Goal: Task Accomplishment & Management: Manage account settings

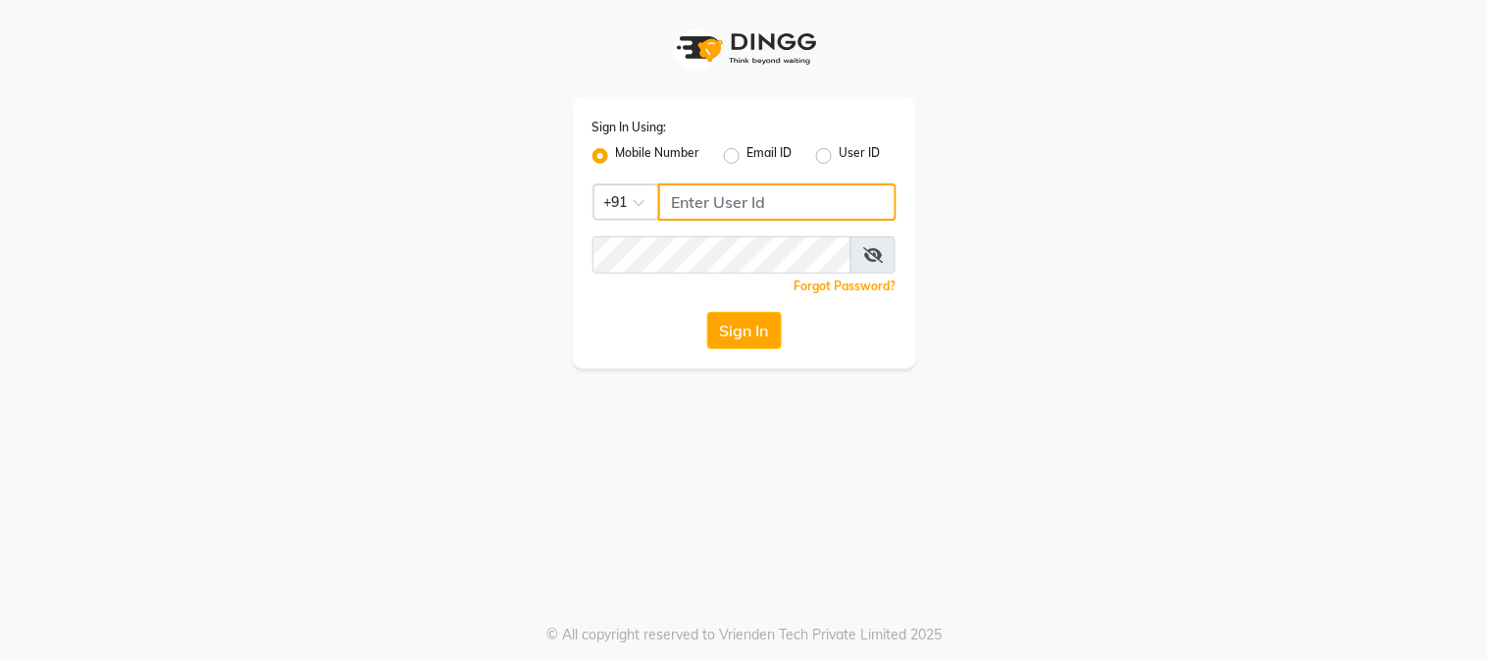
click at [740, 203] on input "Username" at bounding box center [777, 201] width 238 height 37
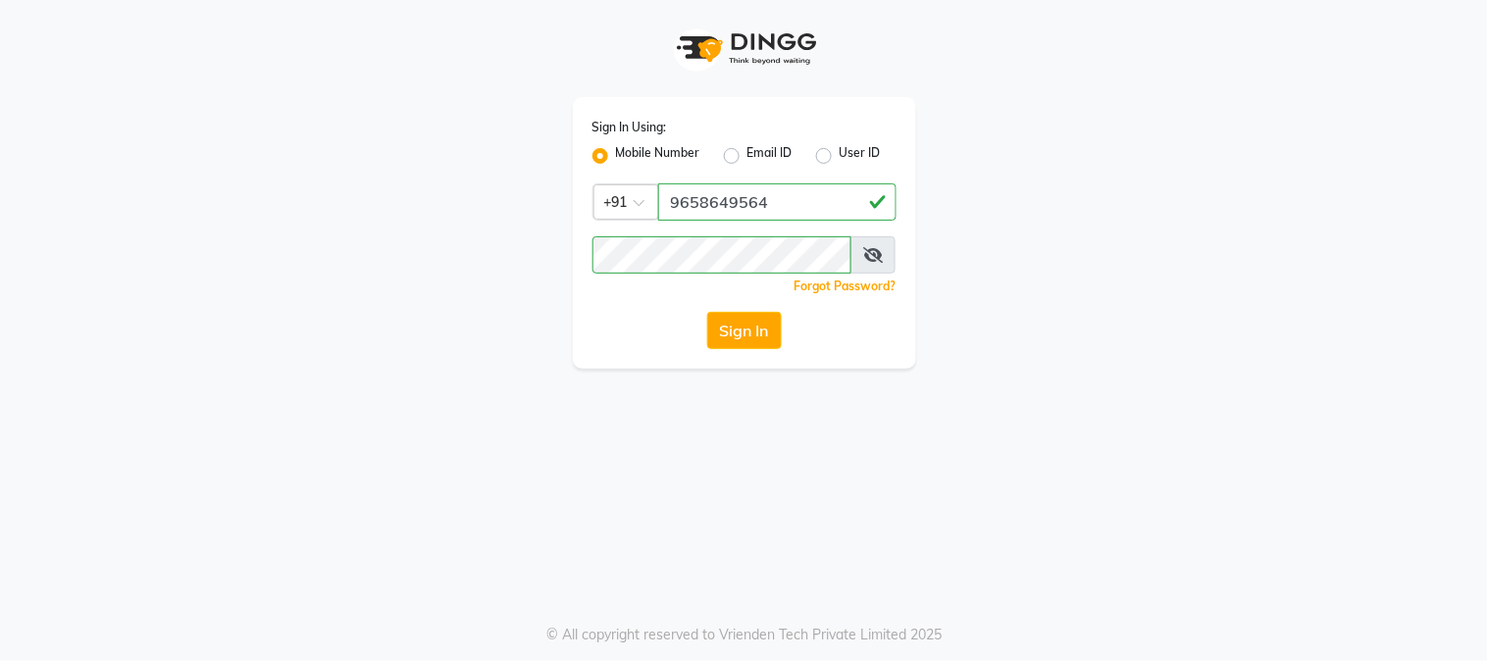
click at [867, 258] on icon at bounding box center [873, 255] width 20 height 16
click at [757, 331] on button "Sign In" at bounding box center [744, 330] width 75 height 37
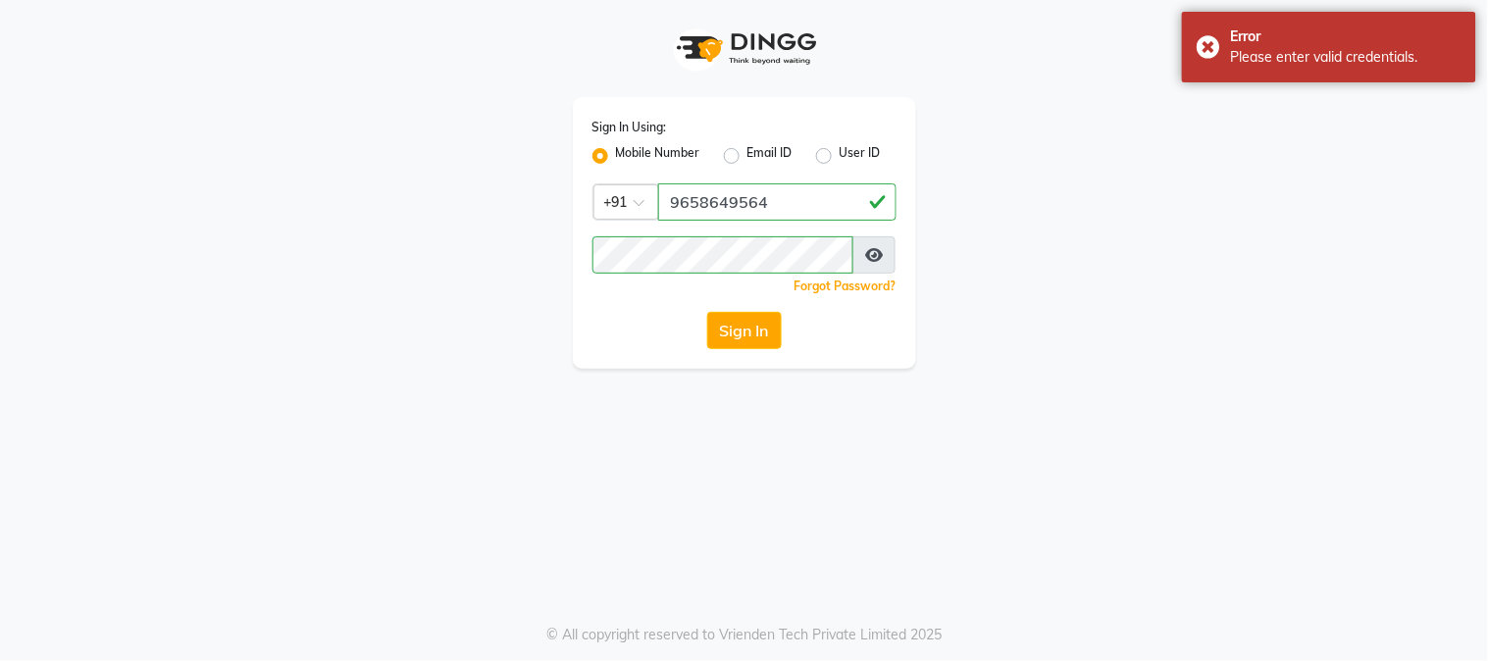
click at [873, 257] on icon at bounding box center [874, 255] width 18 height 16
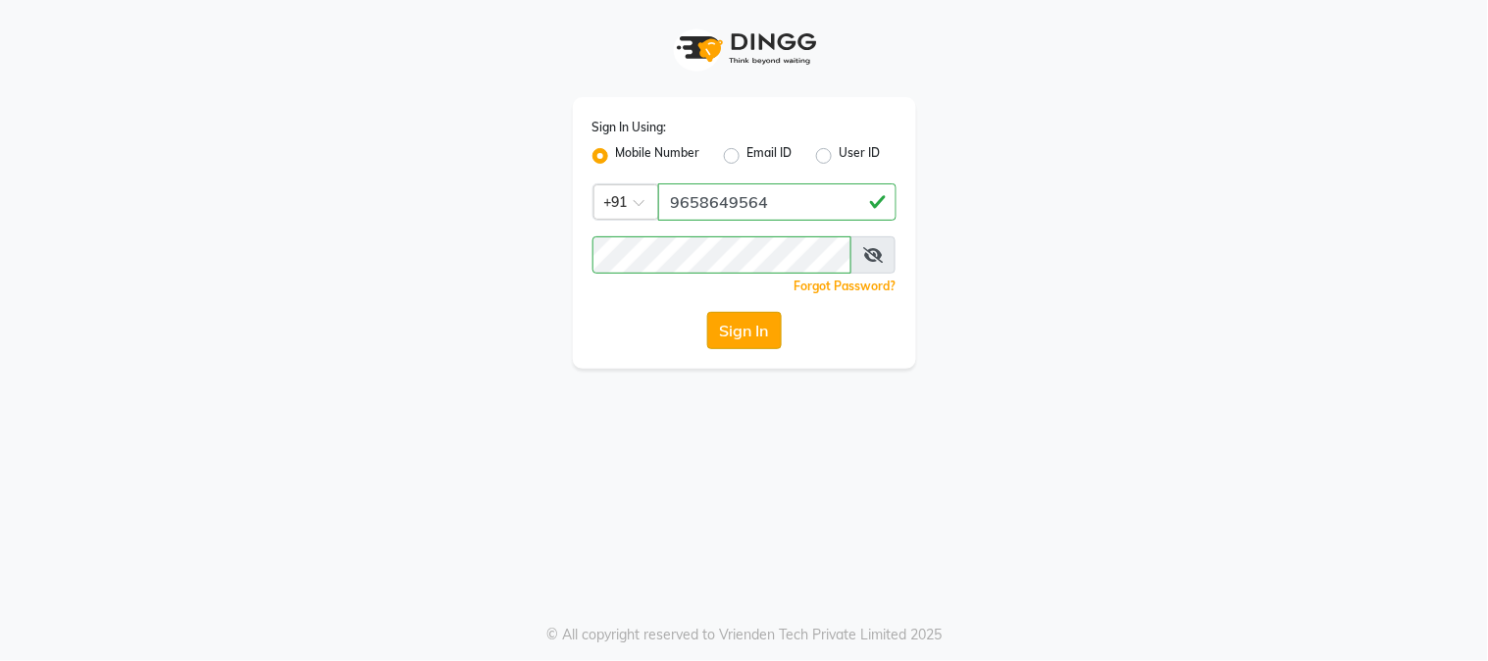
click at [734, 330] on button "Sign In" at bounding box center [744, 330] width 75 height 37
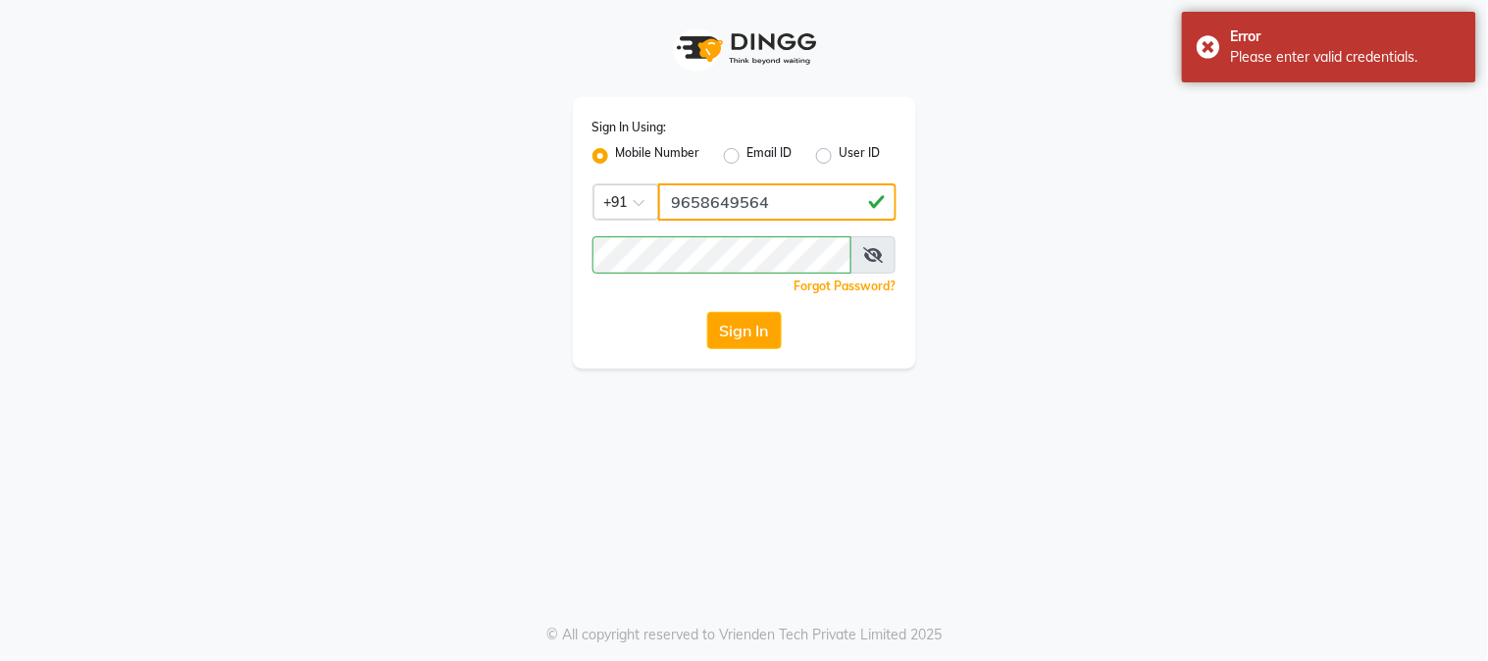
click at [830, 217] on input "9658649564" at bounding box center [777, 201] width 238 height 37
click at [877, 261] on icon at bounding box center [873, 255] width 20 height 16
click at [750, 325] on button "Sign In" at bounding box center [744, 330] width 75 height 37
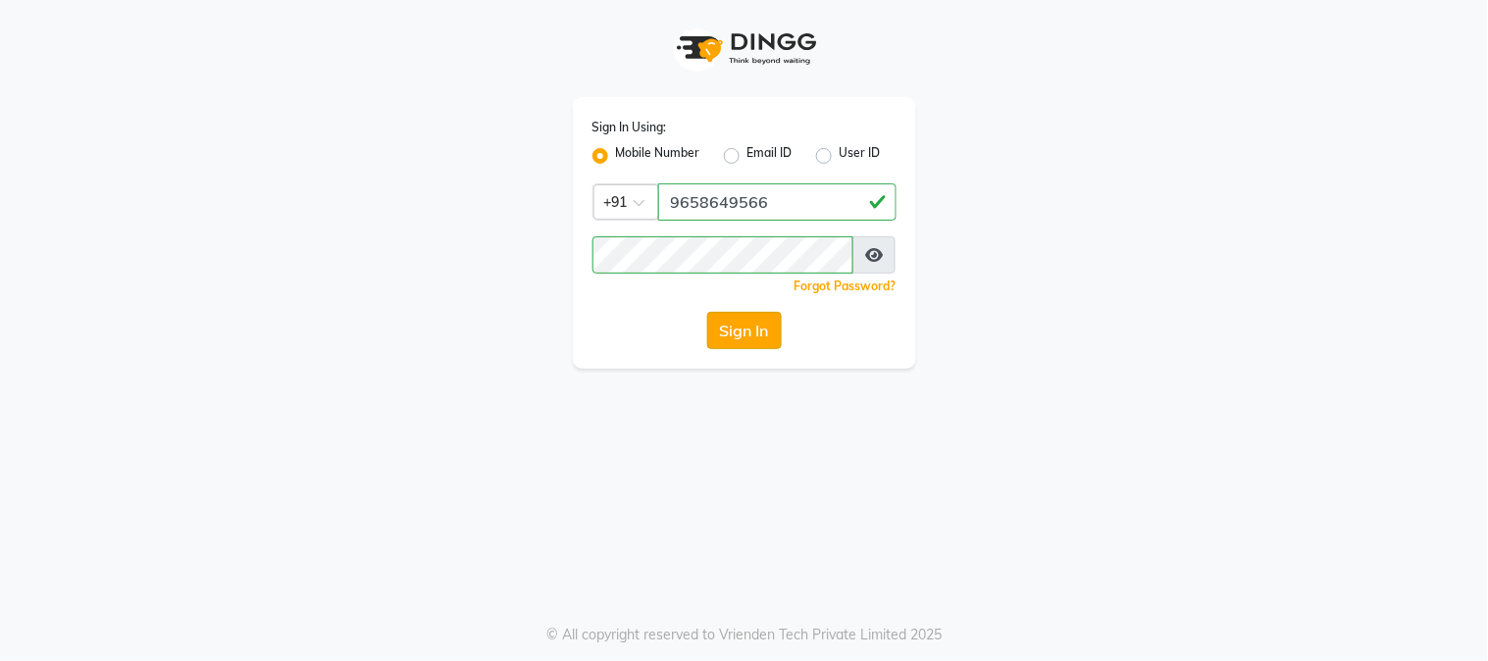
click at [749, 332] on button "Sign In" at bounding box center [744, 330] width 75 height 37
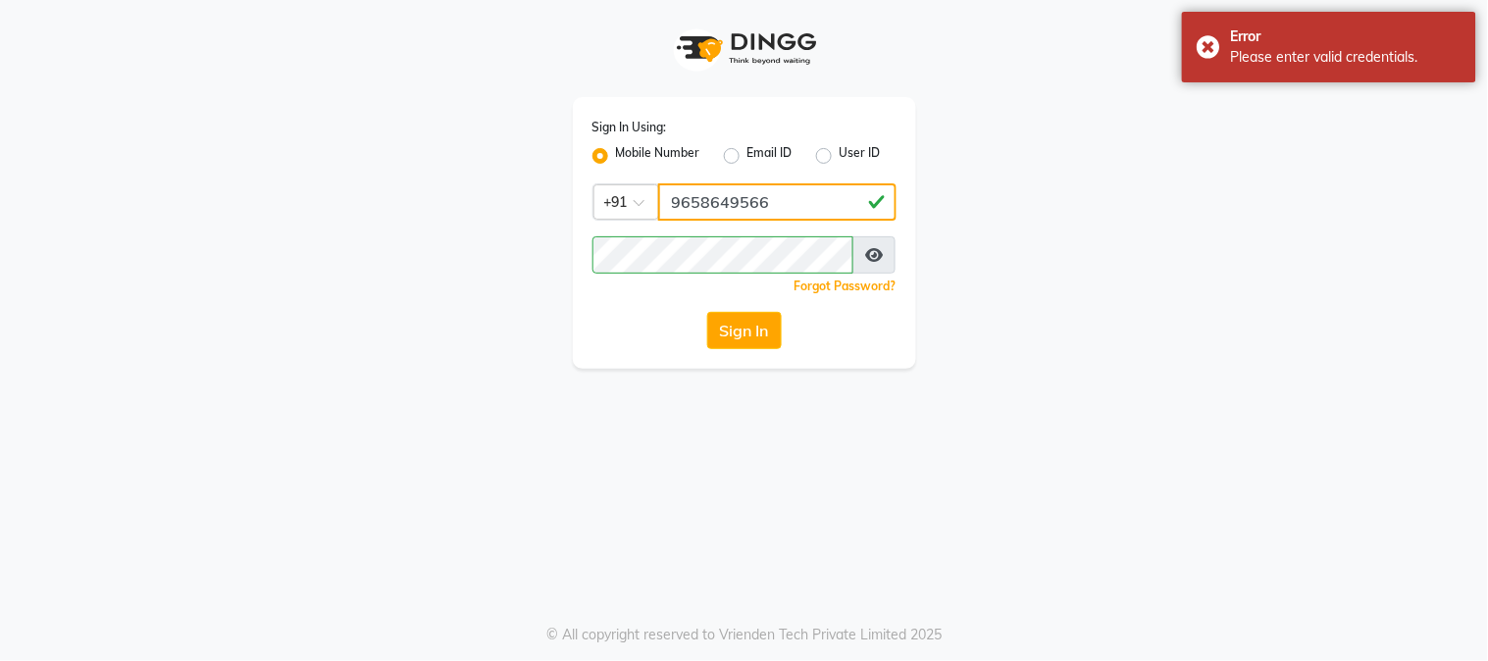
click at [789, 211] on input "9658649566" at bounding box center [777, 201] width 238 height 37
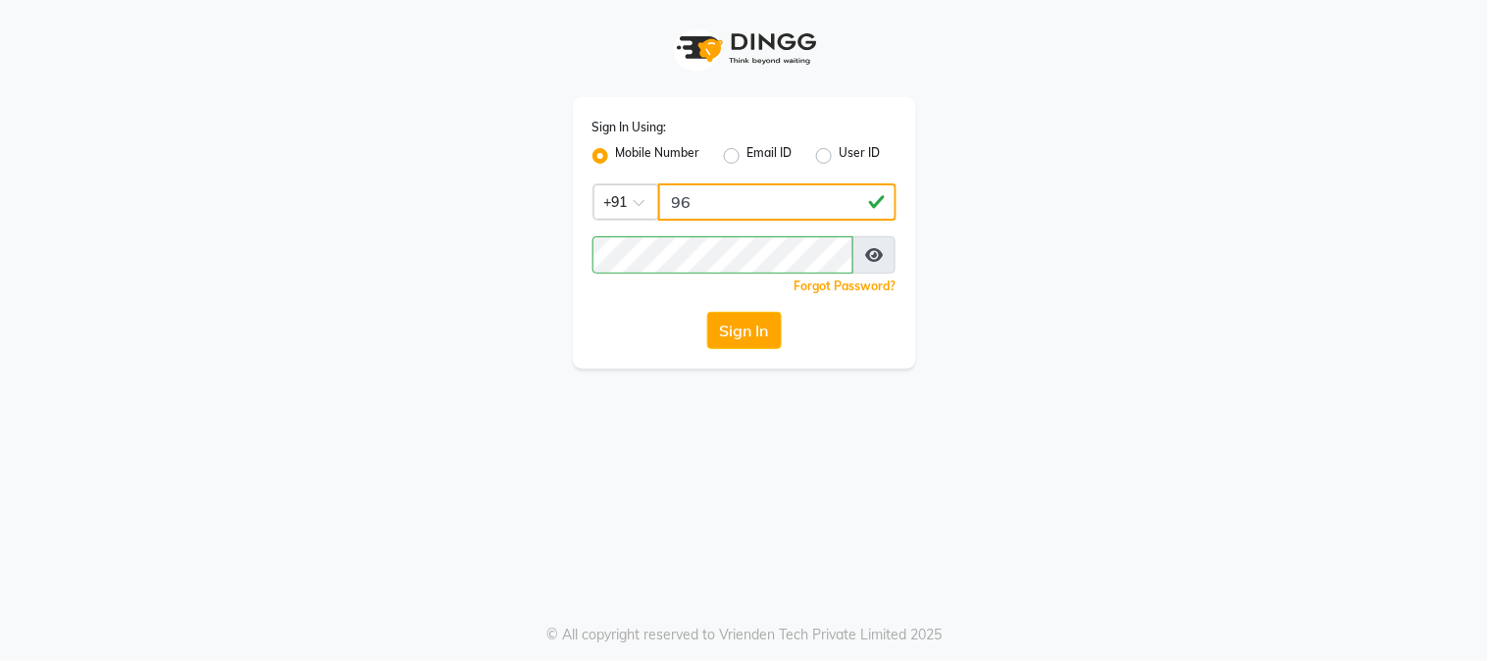
type input "9"
click at [759, 327] on button "Sign In" at bounding box center [744, 330] width 75 height 37
click at [785, 196] on input "9556281975" at bounding box center [777, 201] width 238 height 37
type input "9"
type input "9658649576"
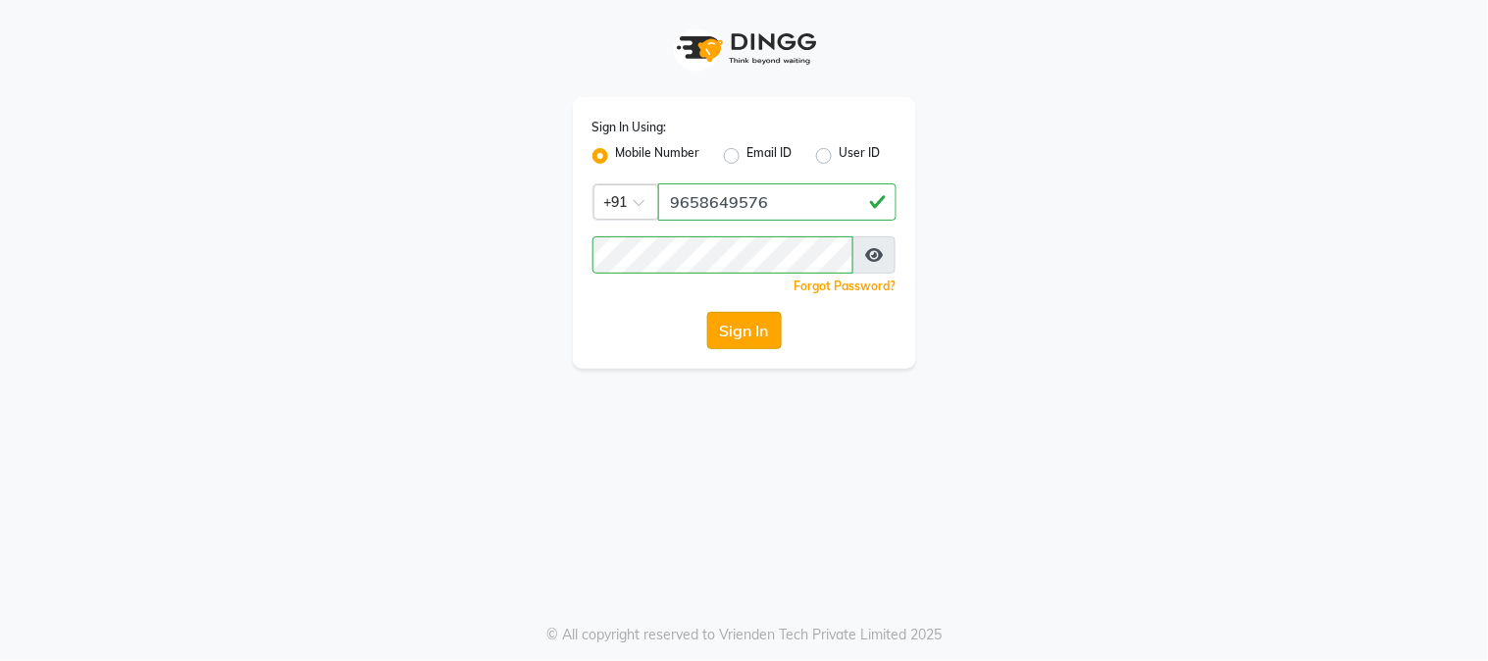
click at [746, 337] on button "Sign In" at bounding box center [744, 330] width 75 height 37
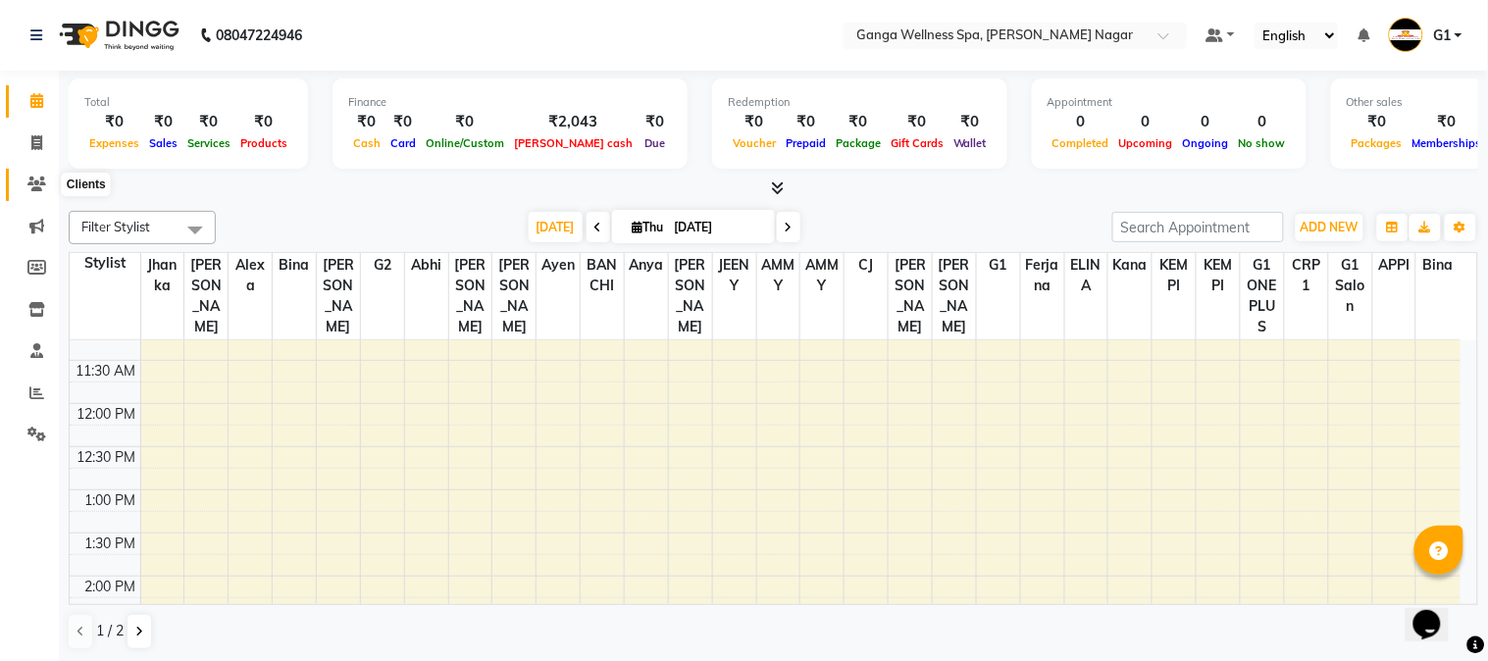
click at [35, 183] on icon at bounding box center [36, 184] width 19 height 15
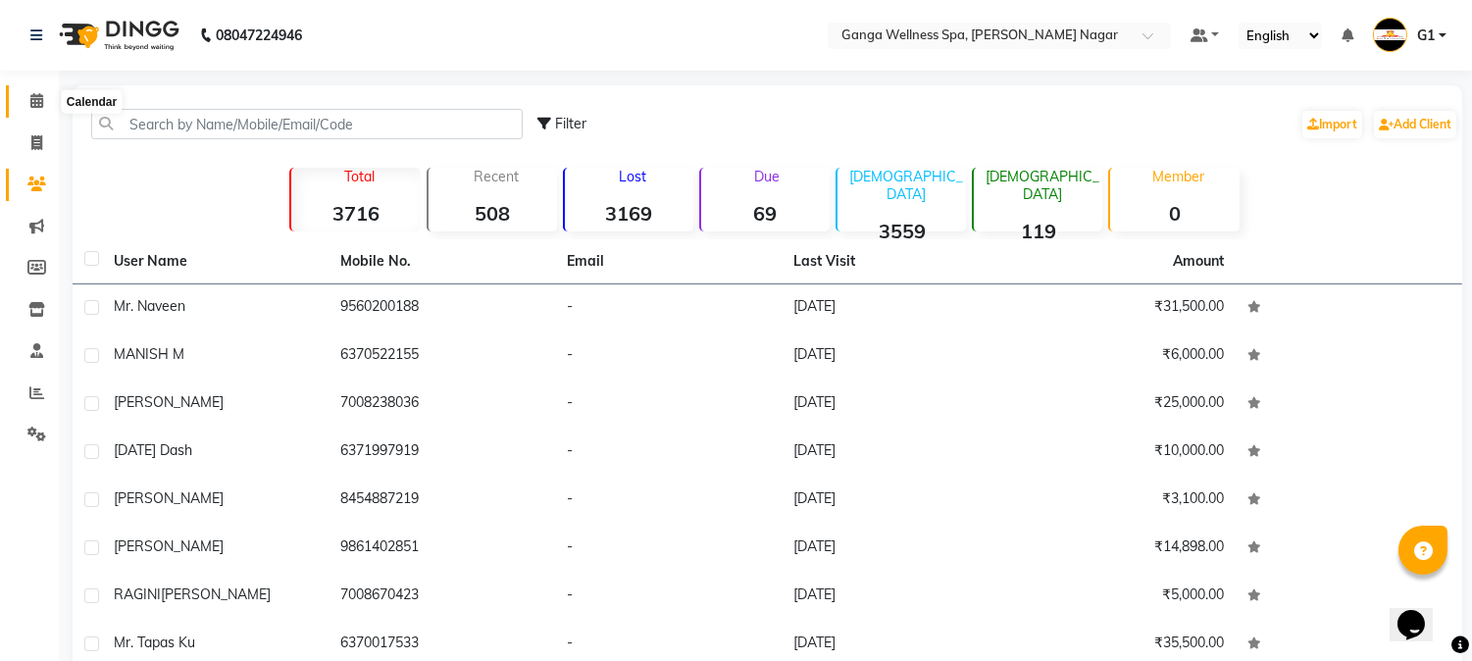
click at [41, 104] on icon at bounding box center [36, 100] width 13 height 15
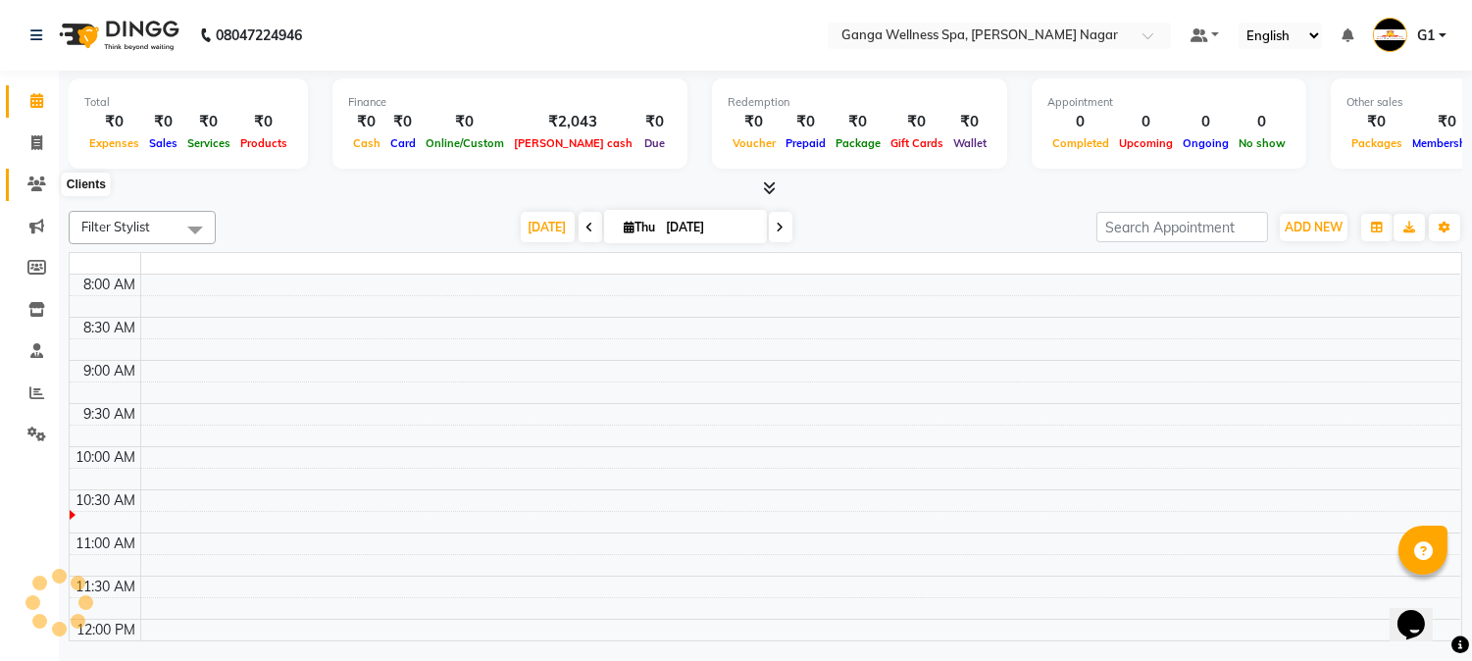
click at [27, 175] on span at bounding box center [37, 185] width 34 height 23
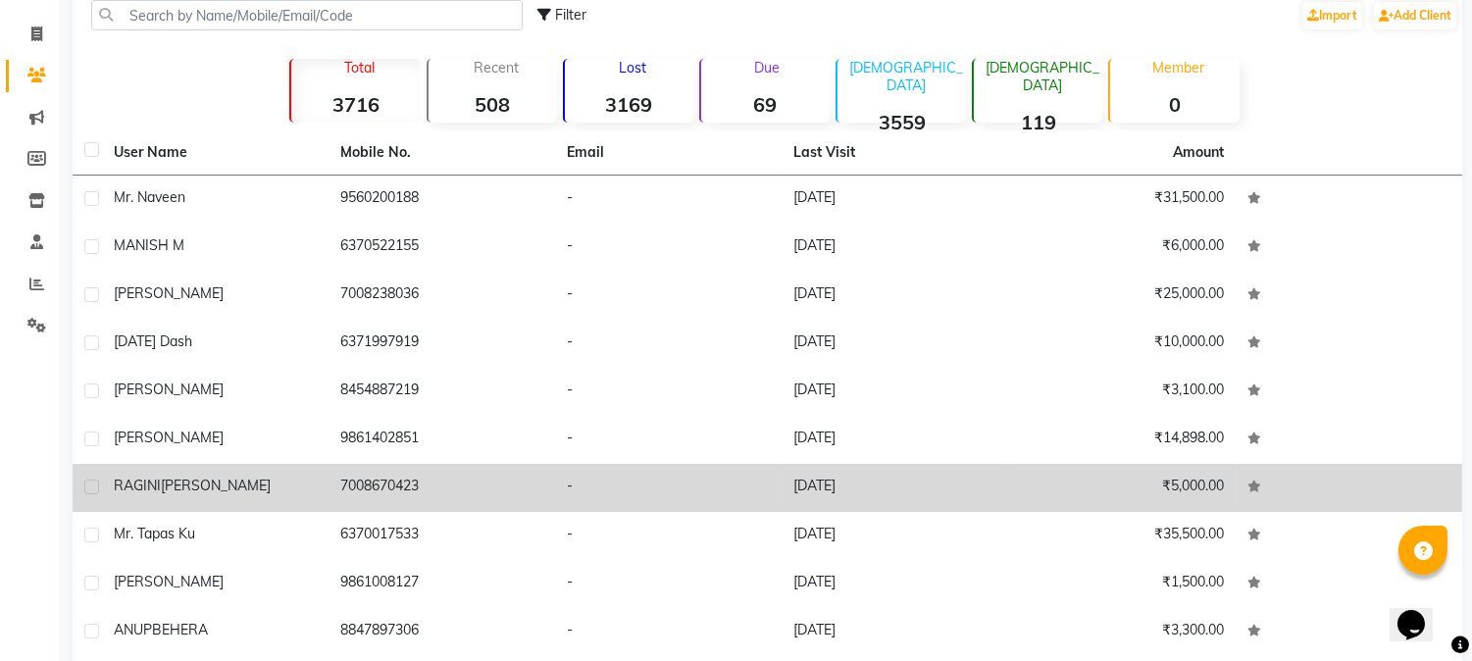
scroll to position [187, 0]
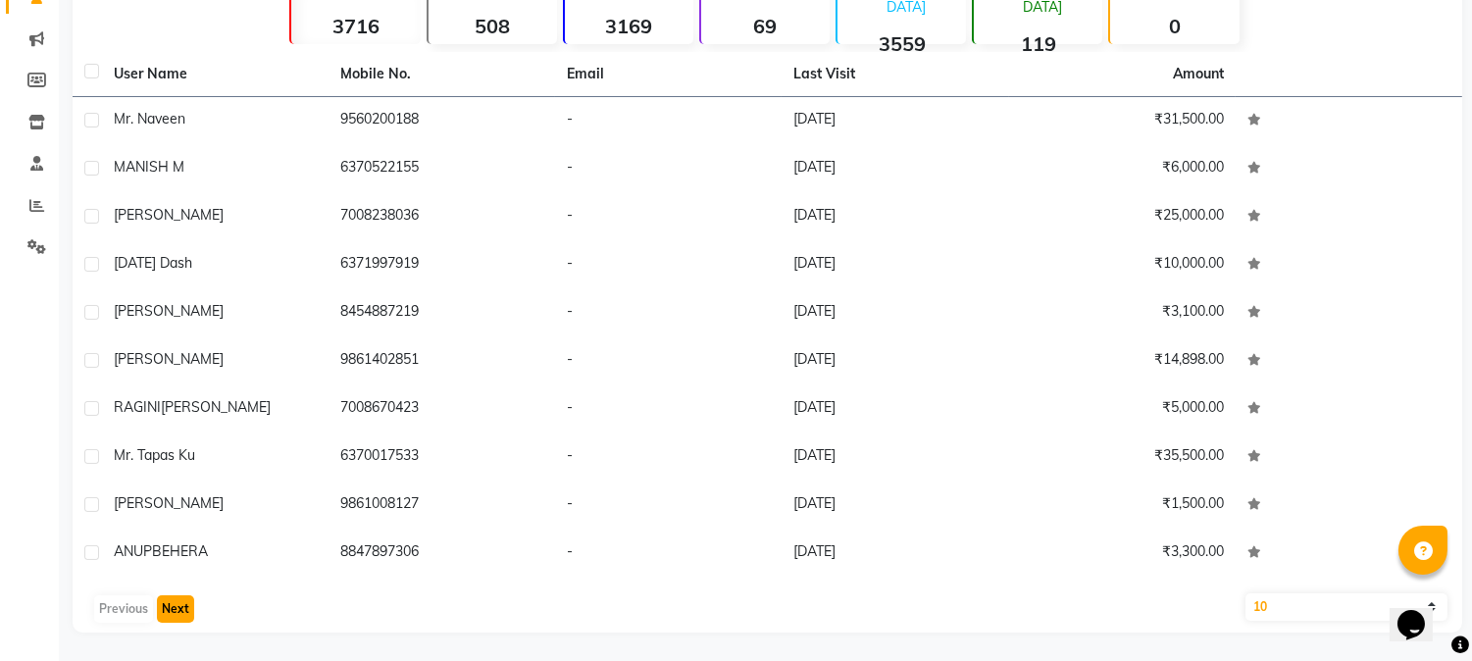
click at [186, 601] on button "Next" at bounding box center [175, 608] width 37 height 27
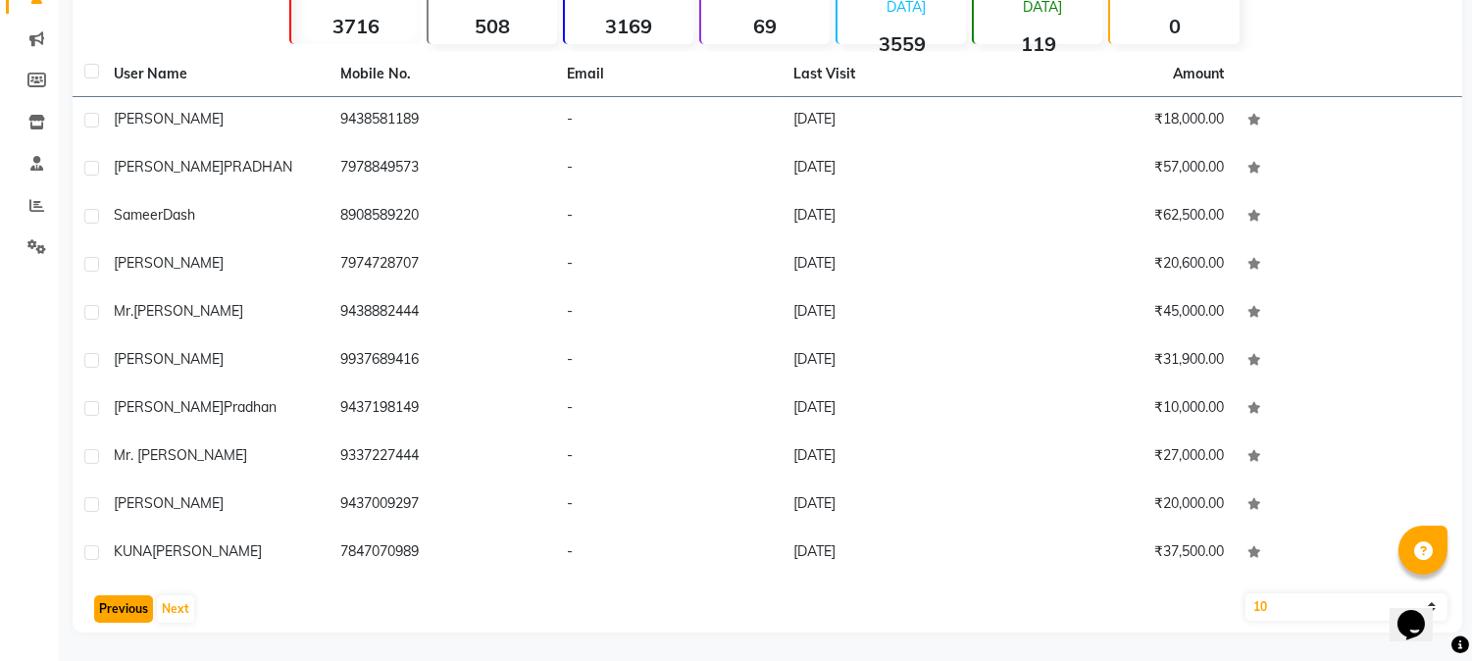
click at [134, 610] on button "Previous" at bounding box center [123, 608] width 59 height 27
